Goal: Check status: Check status

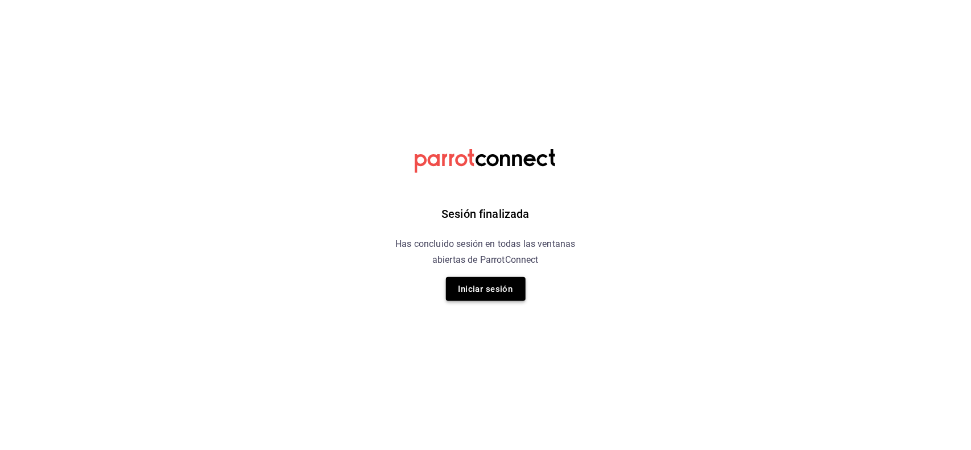
click at [495, 287] on button "Iniciar sesión" at bounding box center [486, 289] width 80 height 24
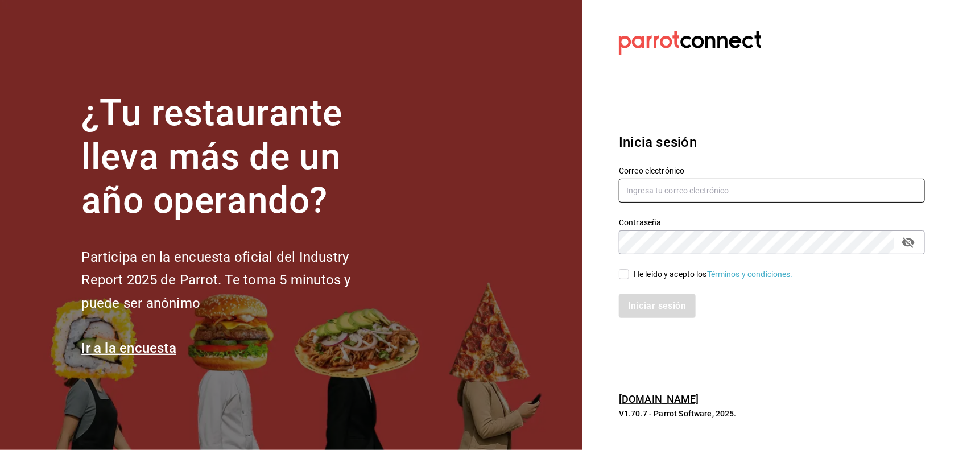
type input "mochomos.puebla@grupocosteno.com"
click at [627, 270] on input "He leído y acepto los Términos y condiciones." at bounding box center [624, 274] width 10 height 10
checkbox input "true"
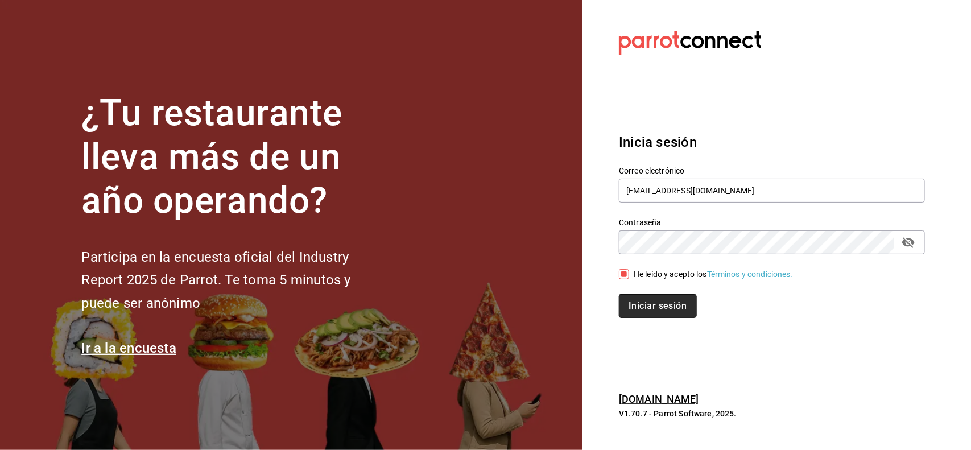
click at [646, 299] on button "Iniciar sesión" at bounding box center [657, 306] width 77 height 24
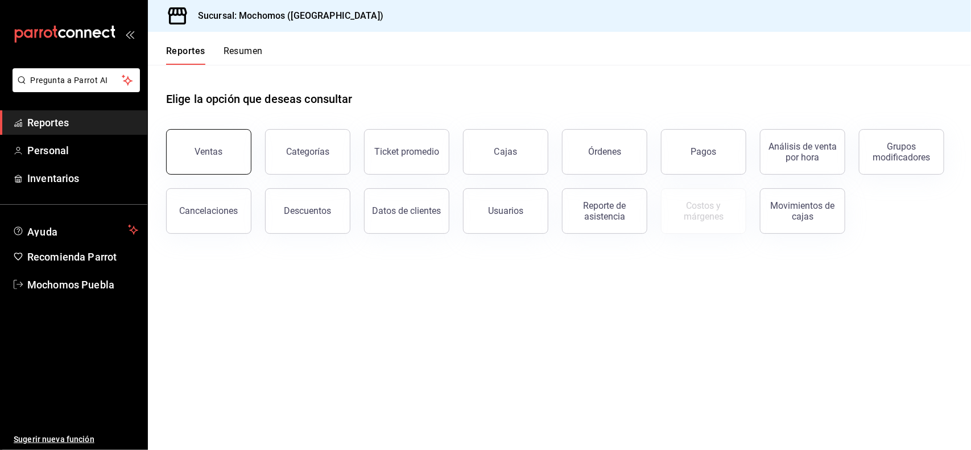
click at [232, 135] on button "Ventas" at bounding box center [208, 152] width 85 height 46
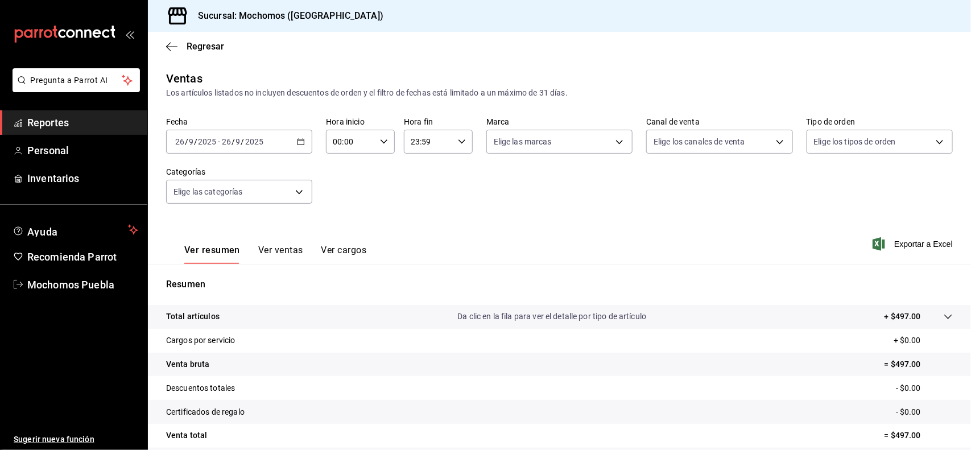
click at [299, 141] on \(Stroke\) "button" at bounding box center [301, 141] width 6 height 1
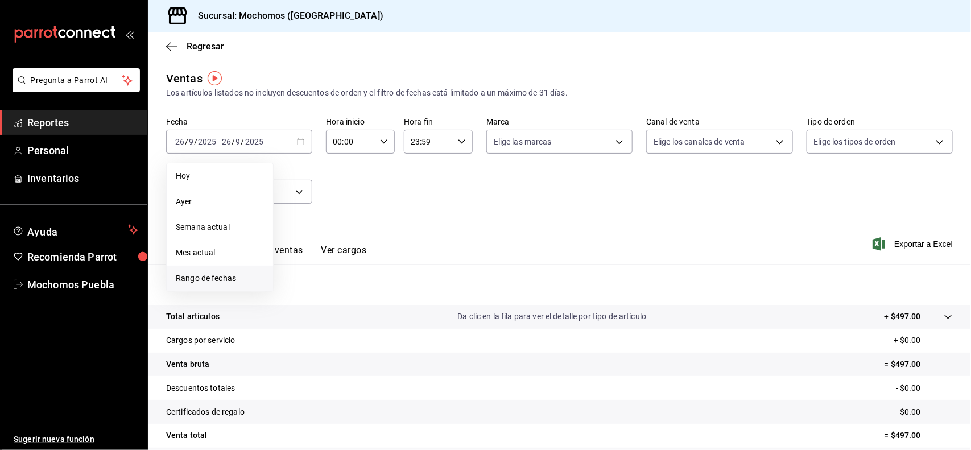
click at [203, 271] on li "Rango de fechas" at bounding box center [220, 279] width 106 height 26
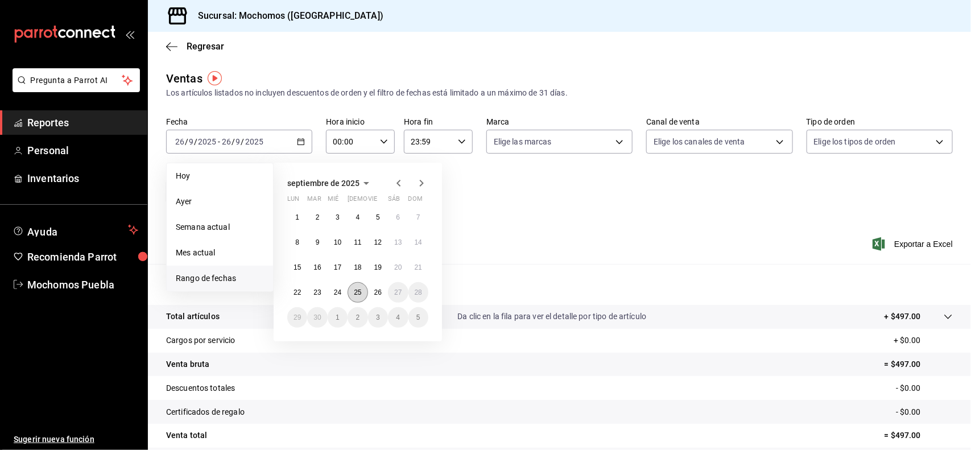
click at [356, 291] on abbr "25" at bounding box center [357, 292] width 7 height 8
click at [382, 292] on button "26" at bounding box center [378, 292] width 20 height 20
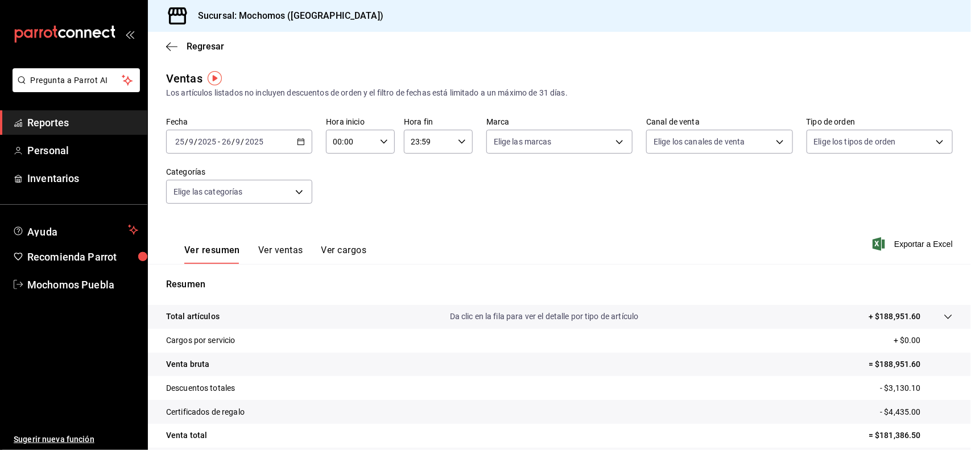
click at [377, 148] on div "00:00 Hora inicio" at bounding box center [360, 142] width 69 height 24
click at [343, 226] on span "02" at bounding box center [341, 225] width 16 height 9
type input "02:00"
click at [345, 195] on button "05" at bounding box center [342, 193] width 30 height 23
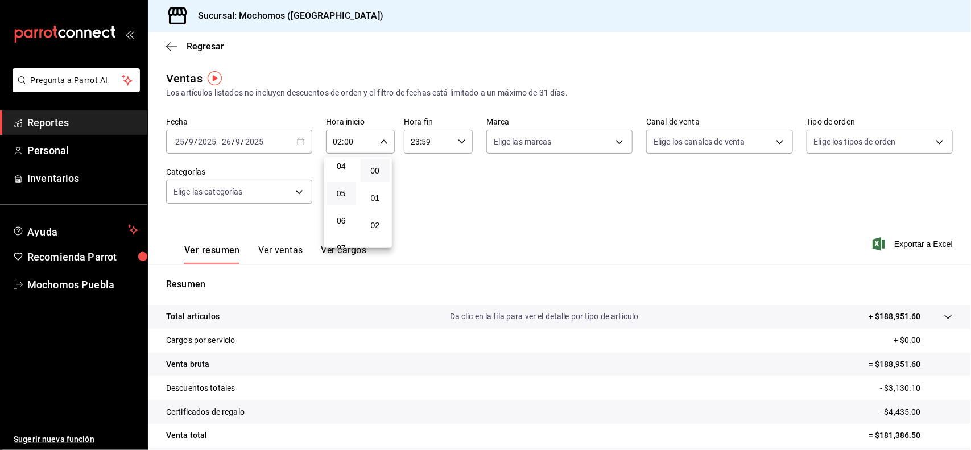
type input "05:00"
click at [459, 143] on div at bounding box center [485, 225] width 971 height 450
click at [459, 143] on icon "button" at bounding box center [462, 142] width 8 height 8
click at [422, 189] on span "21" at bounding box center [418, 193] width 16 height 9
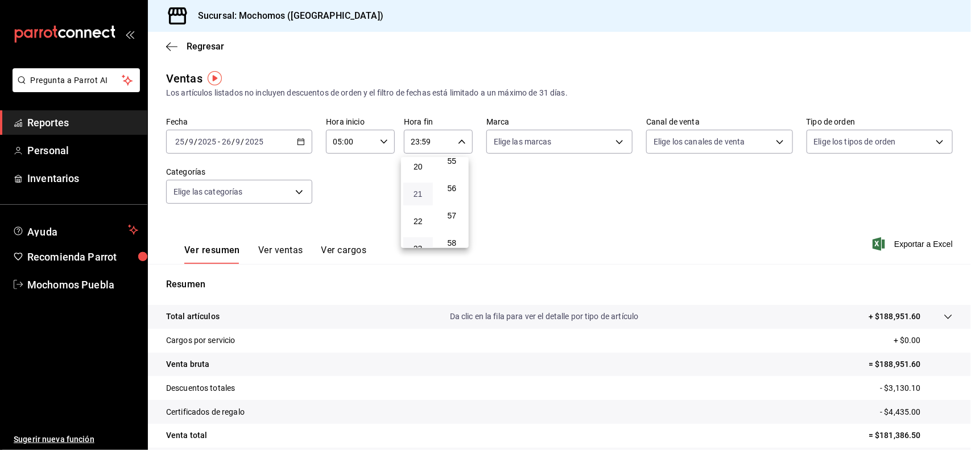
type input "21:59"
click at [422, 180] on span "04" at bounding box center [418, 184] width 16 height 9
type input "04:59"
drag, startPoint x: 968, startPoint y: 143, endPoint x: 970, endPoint y: 225, distance: 81.4
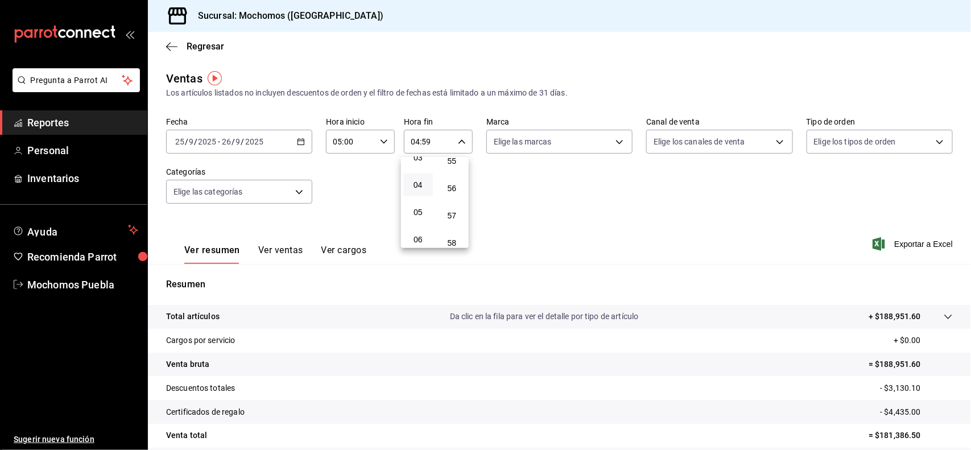
click at [970, 225] on div at bounding box center [485, 225] width 971 height 450
drag, startPoint x: 970, startPoint y: 225, endPoint x: 967, endPoint y: 259, distance: 34.3
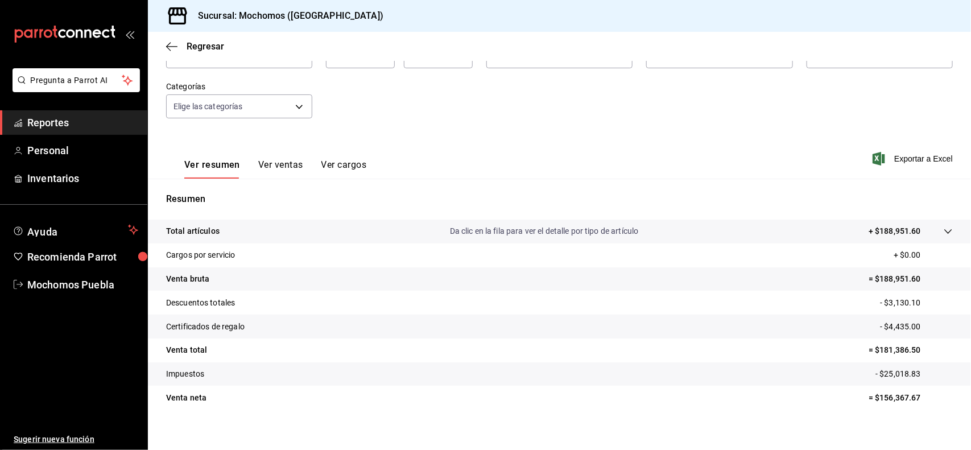
scroll to position [94, 0]
